Goal: Task Accomplishment & Management: Use online tool/utility

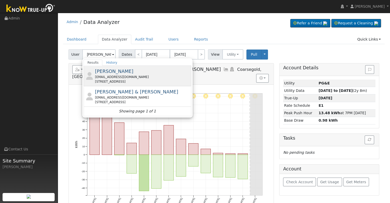
click at [146, 75] on div "jjpeyton01@yahoo.com" at bounding box center [142, 77] width 95 height 5
type input "Frank Macaluso"
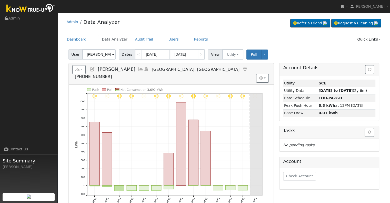
click at [91, 68] on icon at bounding box center [93, 69] width 6 height 5
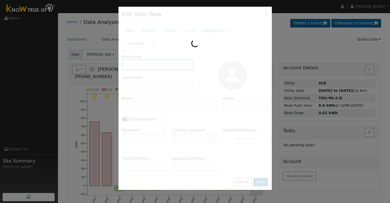
type input "Frank"
type input "Macaluso"
type input "jjpeyton01@yahoo.com"
type input "559-284-1447"
checkbox input "true"
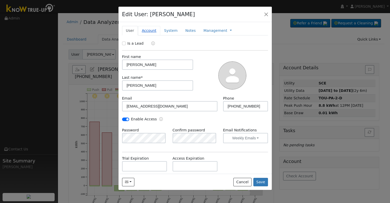
click at [146, 29] on link "Account" at bounding box center [149, 30] width 22 height 9
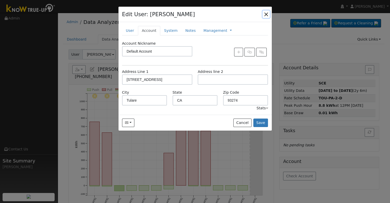
click at [265, 14] on button "button" at bounding box center [266, 14] width 7 height 7
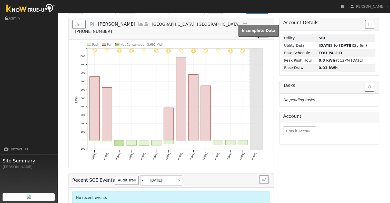
scroll to position [47, 0]
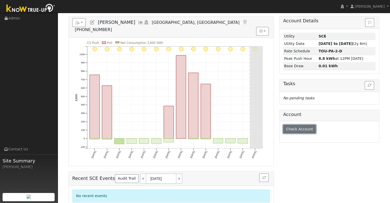
click at [300, 128] on span "Check Account" at bounding box center [299, 129] width 27 height 4
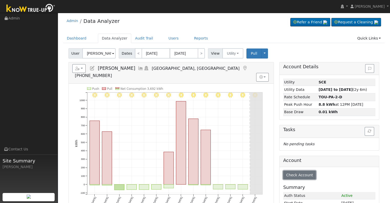
scroll to position [0, 0]
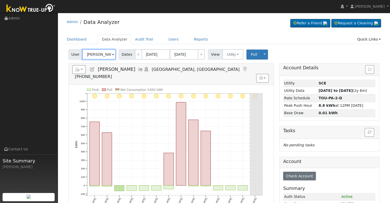
click at [100, 54] on input "Frank Macaluso" at bounding box center [98, 54] width 33 height 10
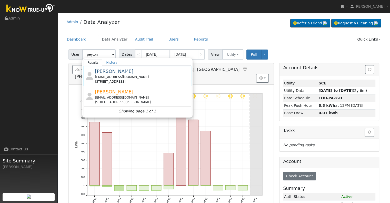
click at [63, 104] on div "User peyton Results History Frank Macaluso jjpeyton01@yahoo.com 13404 Avenue 25…" at bounding box center [224, 151] width 322 height 209
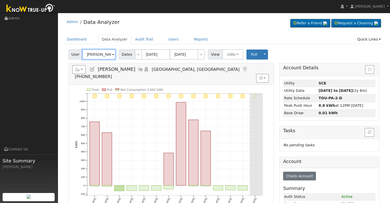
click at [102, 54] on input "Frank Macaluso" at bounding box center [98, 54] width 33 height 10
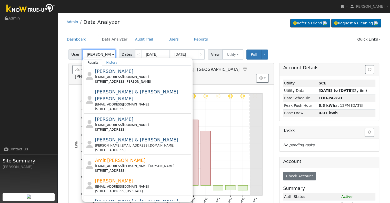
click at [94, 53] on input "jana" at bounding box center [98, 54] width 33 height 10
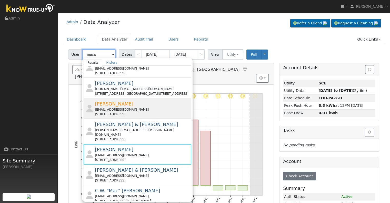
scroll to position [63, 0]
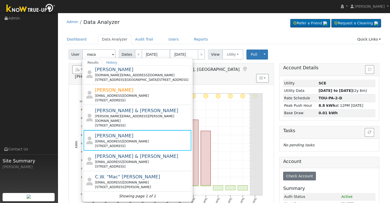
click at [65, 133] on div "User maca Results History Maria Del Rosario Badillo Torres macariabadillo78@gma…" at bounding box center [224, 151] width 322 height 209
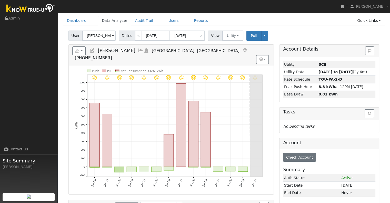
scroll to position [0, 0]
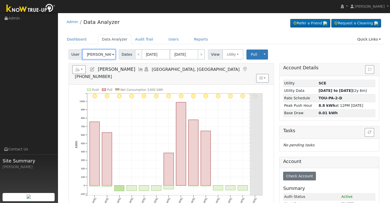
click at [98, 56] on input "Frank Macaluso" at bounding box center [98, 54] width 33 height 10
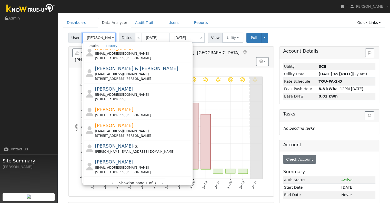
scroll to position [26, 0]
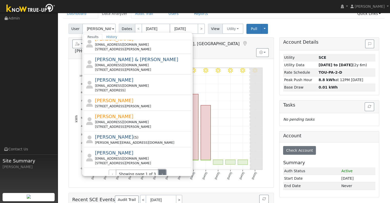
click at [159, 170] on button "›" at bounding box center [162, 174] width 7 height 9
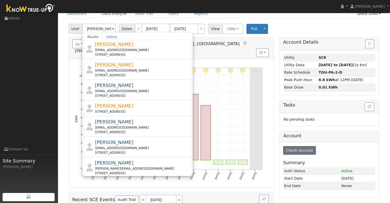
scroll to position [0, 0]
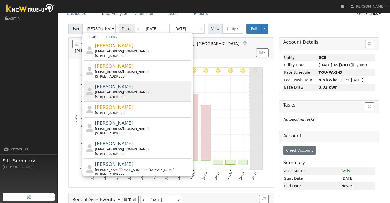
click at [143, 89] on div "Johnny Morales johnnymorales@att.net 8180 North 8th Street, Fresno, CA 93720" at bounding box center [142, 91] width 95 height 16
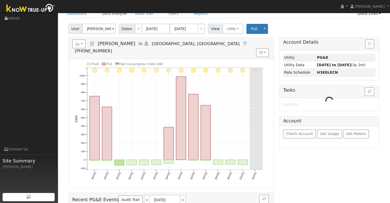
type input "Johnny Morales"
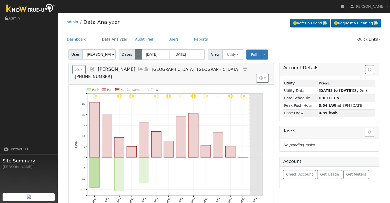
click at [135, 55] on link "<" at bounding box center [138, 54] width 7 height 10
type input "08/11/2025"
type input "08/24/2025"
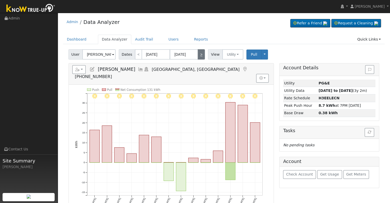
click at [199, 56] on link ">" at bounding box center [201, 54] width 7 height 10
type input "08/25/2025"
type input "09/07/2025"
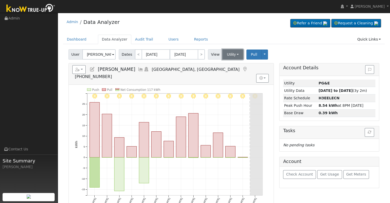
click at [234, 58] on button "Utility" at bounding box center [232, 54] width 21 height 10
click at [228, 71] on link "Solar" at bounding box center [239, 73] width 36 height 7
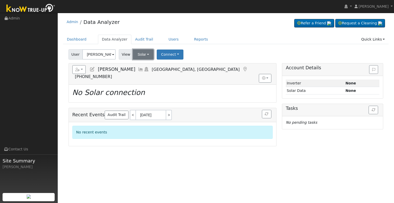
click at [141, 56] on button "Solar" at bounding box center [143, 54] width 21 height 10
click at [140, 66] on link "Utility" at bounding box center [150, 65] width 36 height 7
